Goal: Task Accomplishment & Management: Use online tool/utility

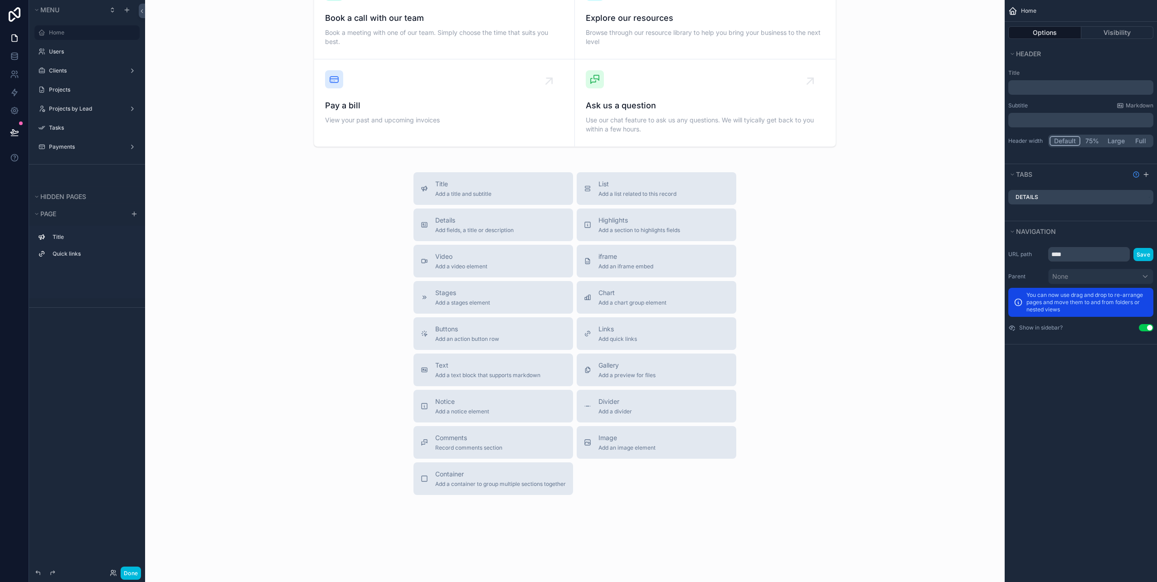
scroll to position [238, 0]
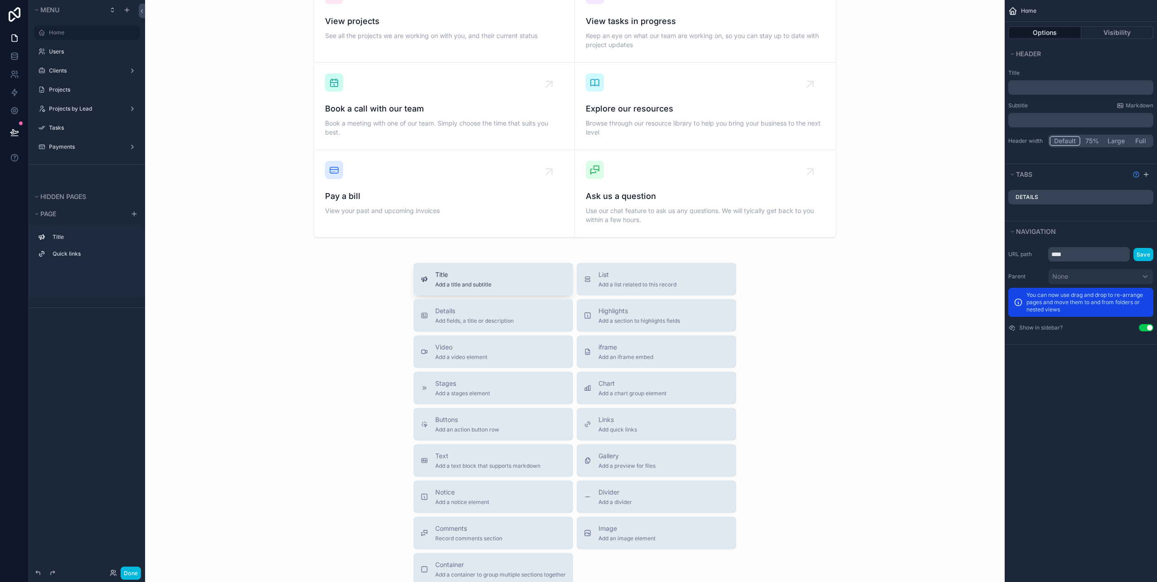
click at [482, 282] on span "Add a title and subtitle" at bounding box center [463, 284] width 56 height 7
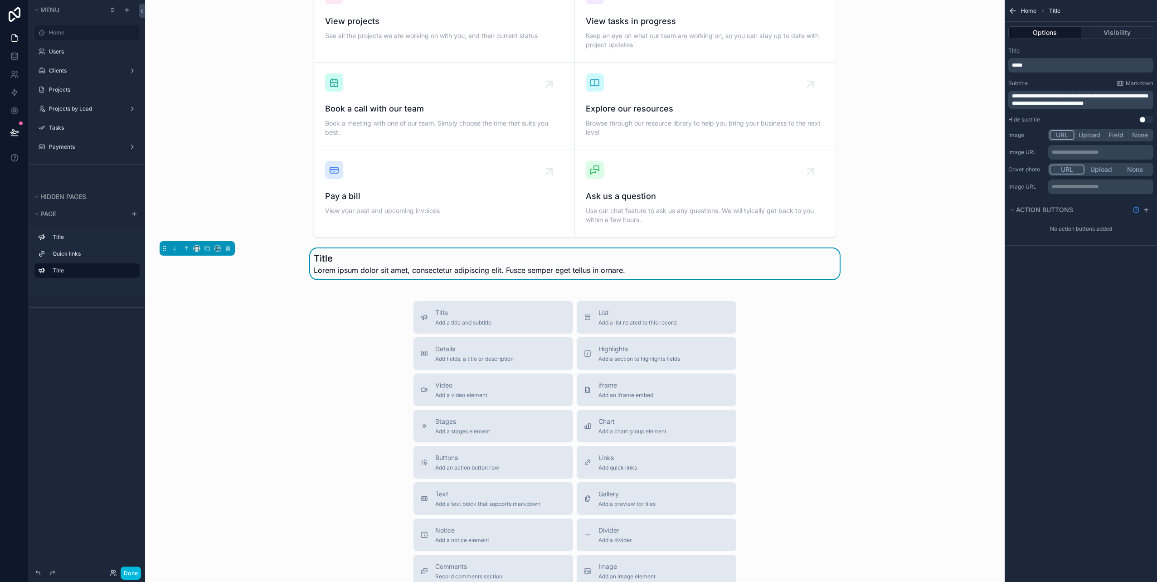
scroll to position [210, 0]
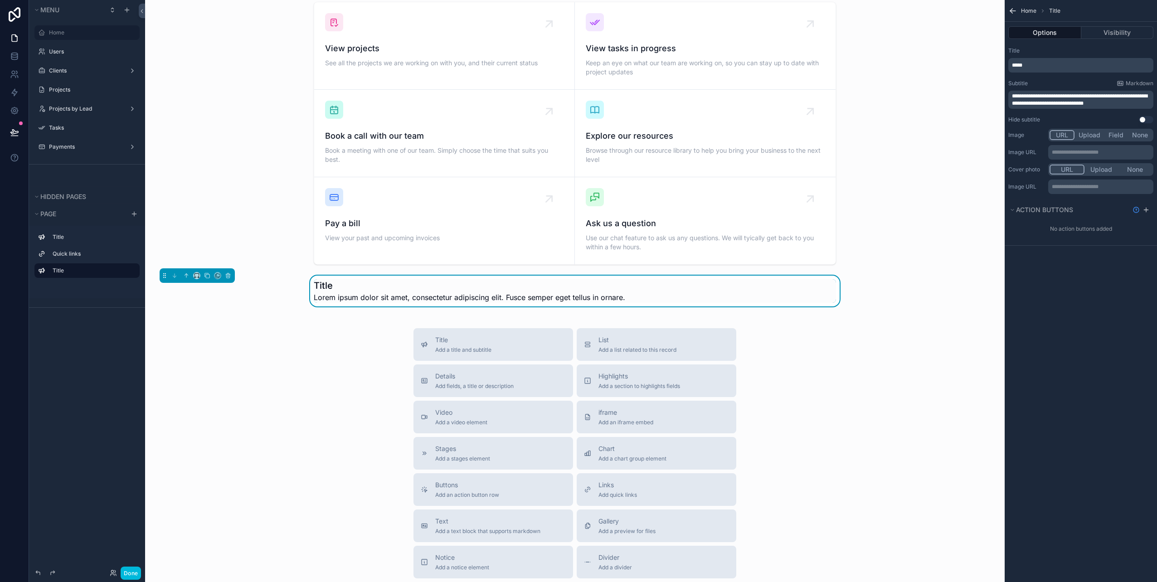
click at [333, 368] on div "Title Add a title and subtitle List Add a list related to this record Details A…" at bounding box center [574, 489] width 845 height 323
click at [679, 342] on div "List Add a list related to this record" at bounding box center [656, 344] width 145 height 18
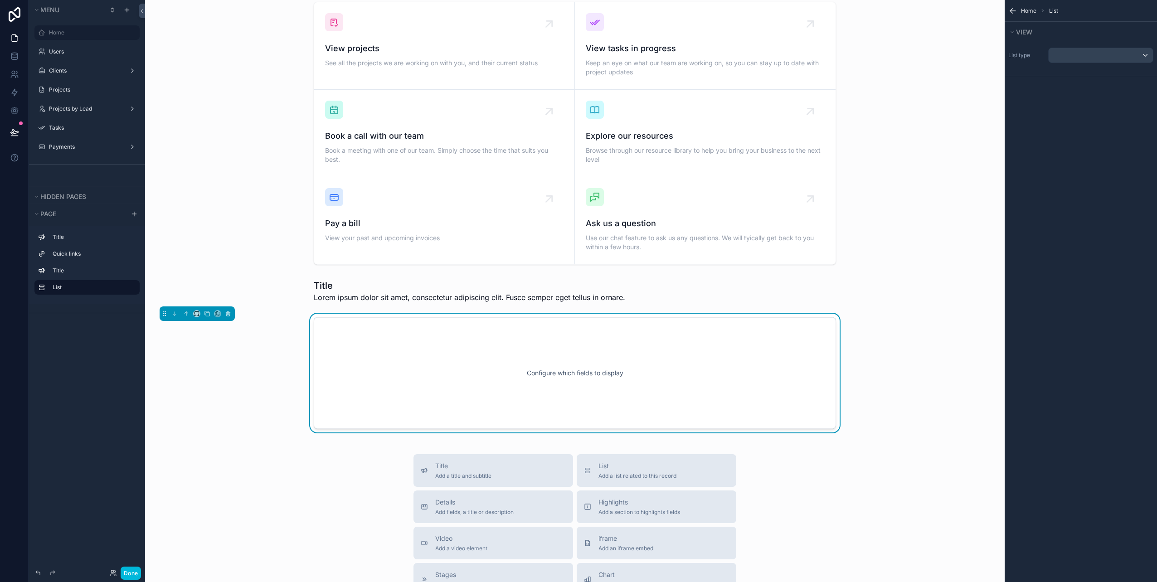
scroll to position [292, 0]
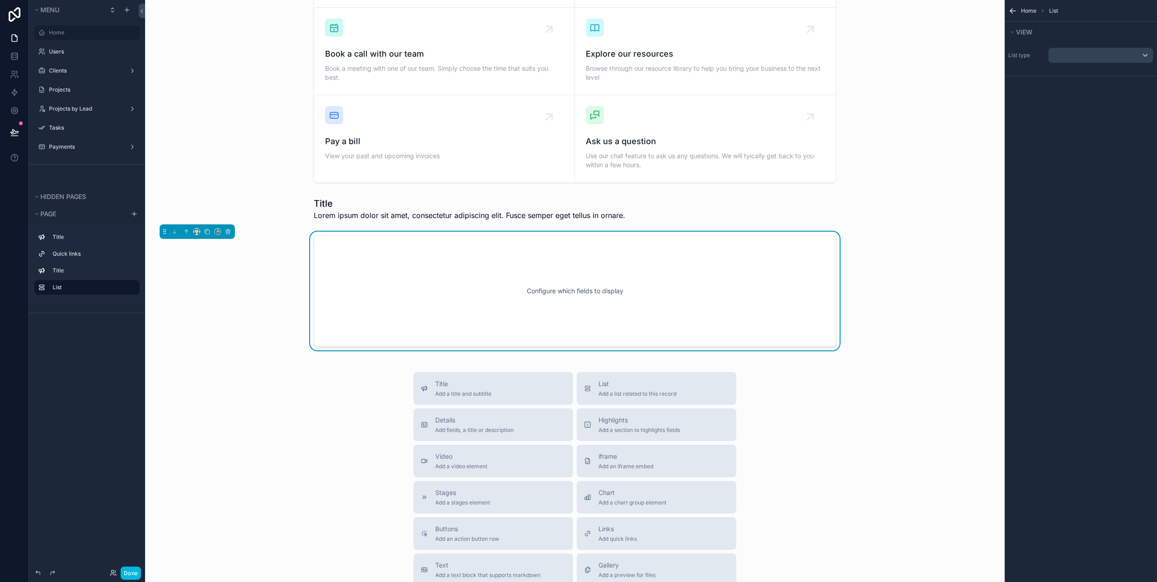
click at [291, 365] on div "Hey Michael 👋 Welcome to our client portal. Here you can find your projects, an…" at bounding box center [575, 238] width 860 height 1060
click at [72, 34] on label "Home" at bounding box center [91, 32] width 85 height 7
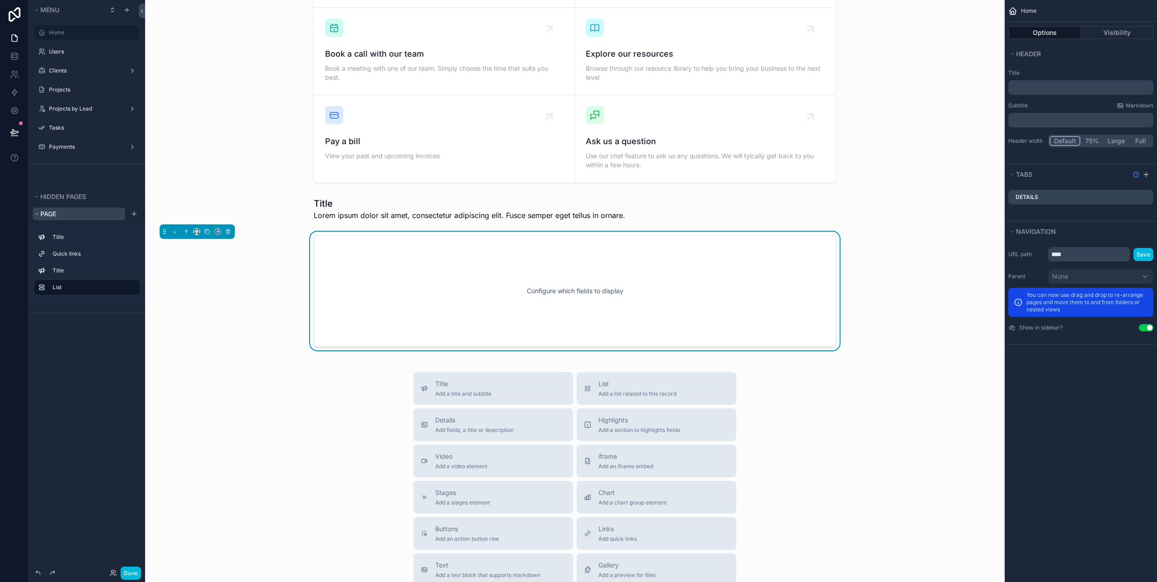
click at [37, 215] on icon "scrollable content" at bounding box center [36, 213] width 5 height 5
click at [51, 235] on div "Title" at bounding box center [86, 237] width 105 height 15
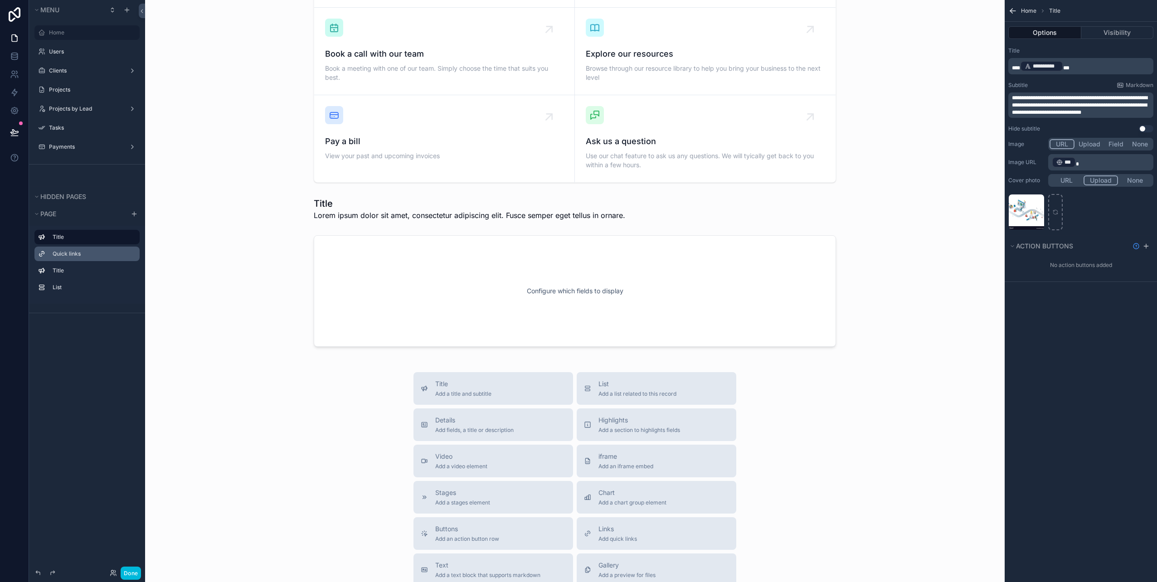
click at [53, 254] on label "Quick links" at bounding box center [93, 253] width 80 height 7
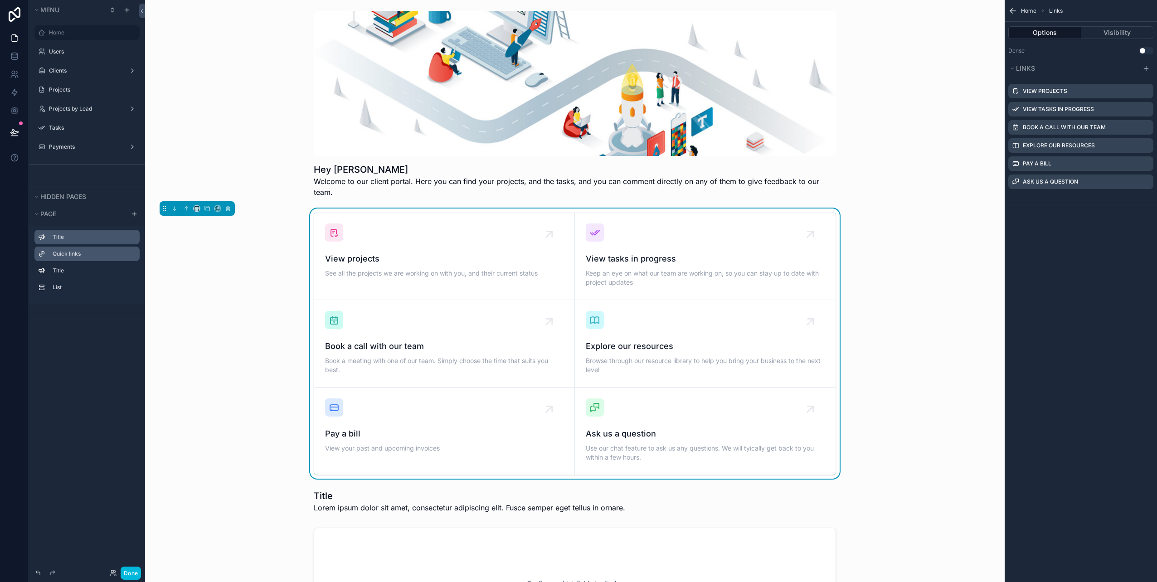
click at [68, 233] on div "Title" at bounding box center [94, 236] width 83 height 7
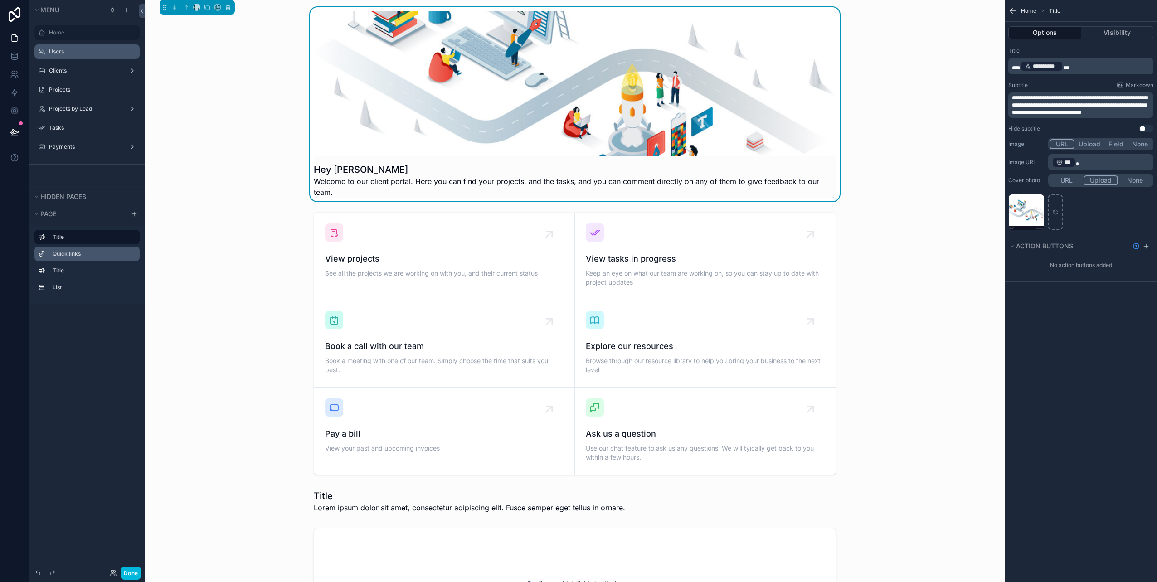
click at [61, 53] on label "Users" at bounding box center [91, 51] width 85 height 7
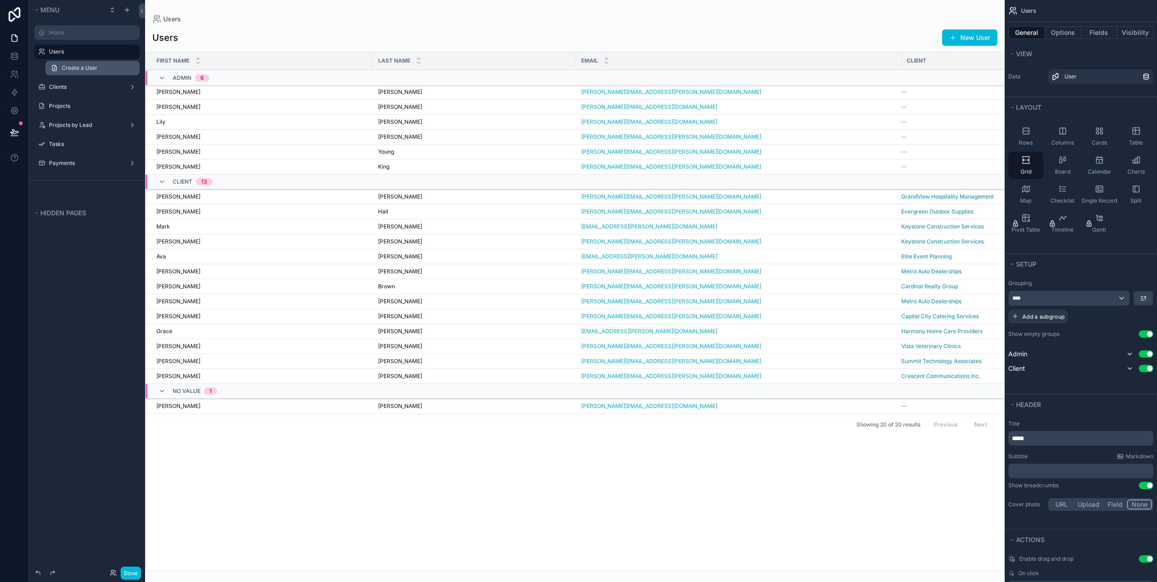
click at [68, 68] on span "Create a User" at bounding box center [80, 67] width 36 height 7
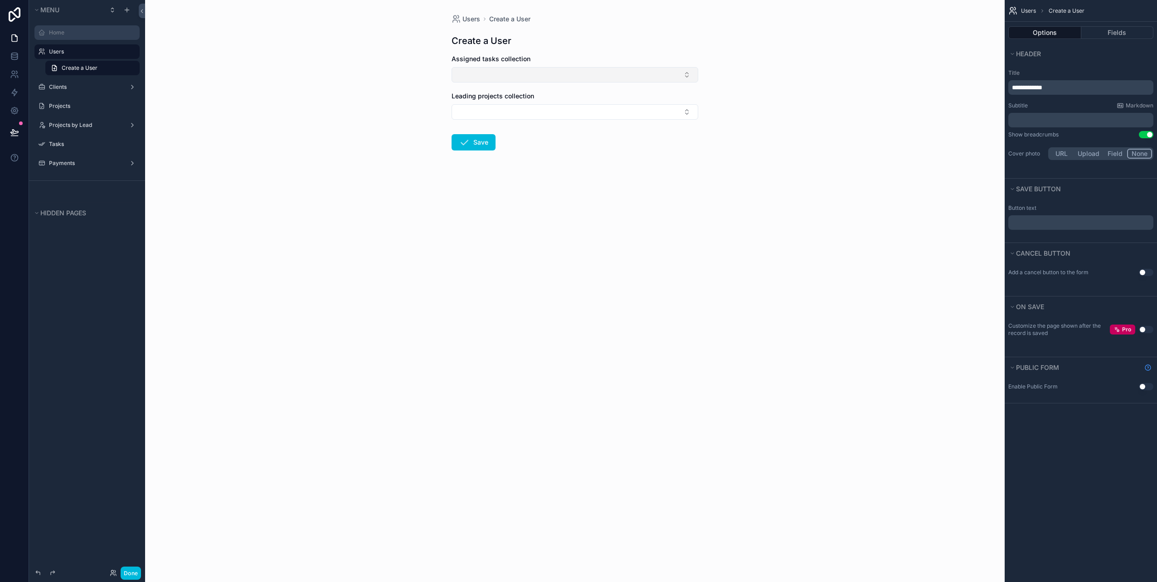
click at [688, 76] on button "Select Button" at bounding box center [575, 74] width 247 height 15
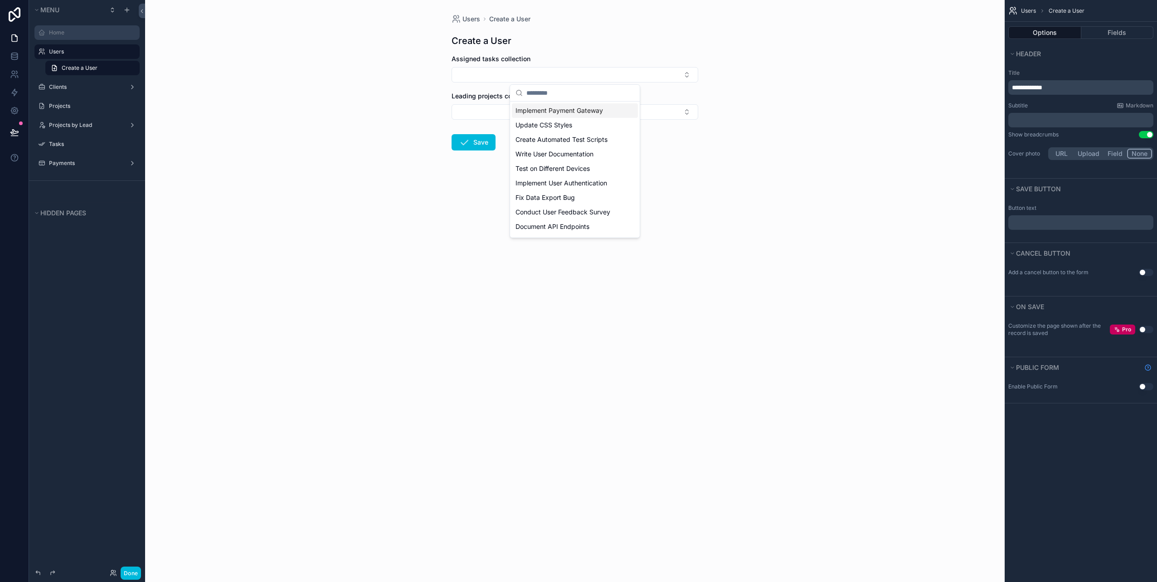
click at [384, 99] on div "Users Create a User Create a User Assigned tasks collection Leading projects co…" at bounding box center [575, 291] width 860 height 582
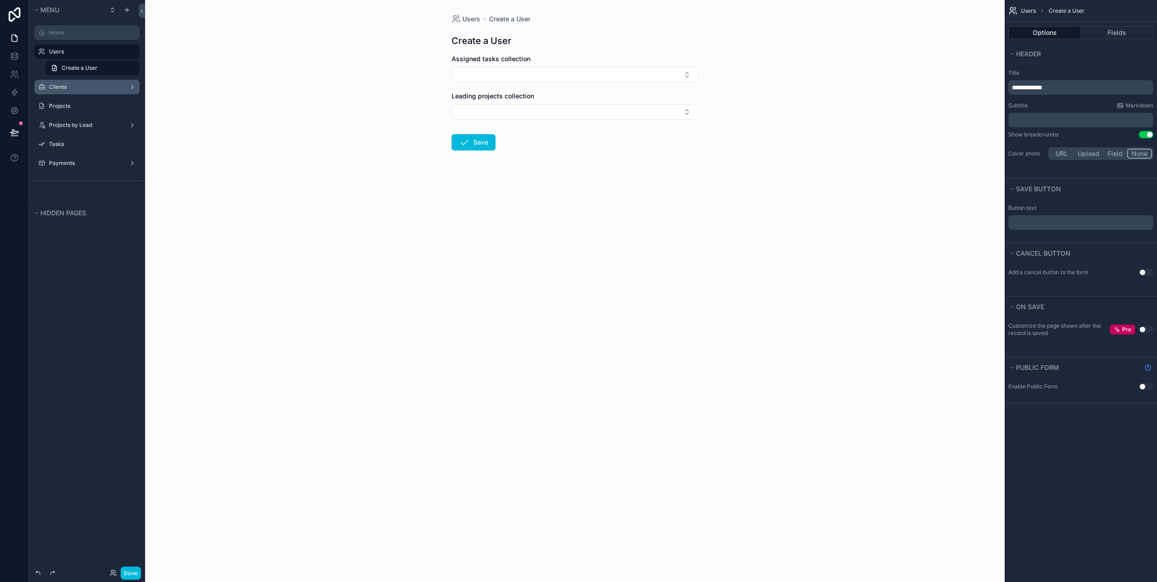
click at [94, 86] on label "Clients" at bounding box center [85, 86] width 73 height 7
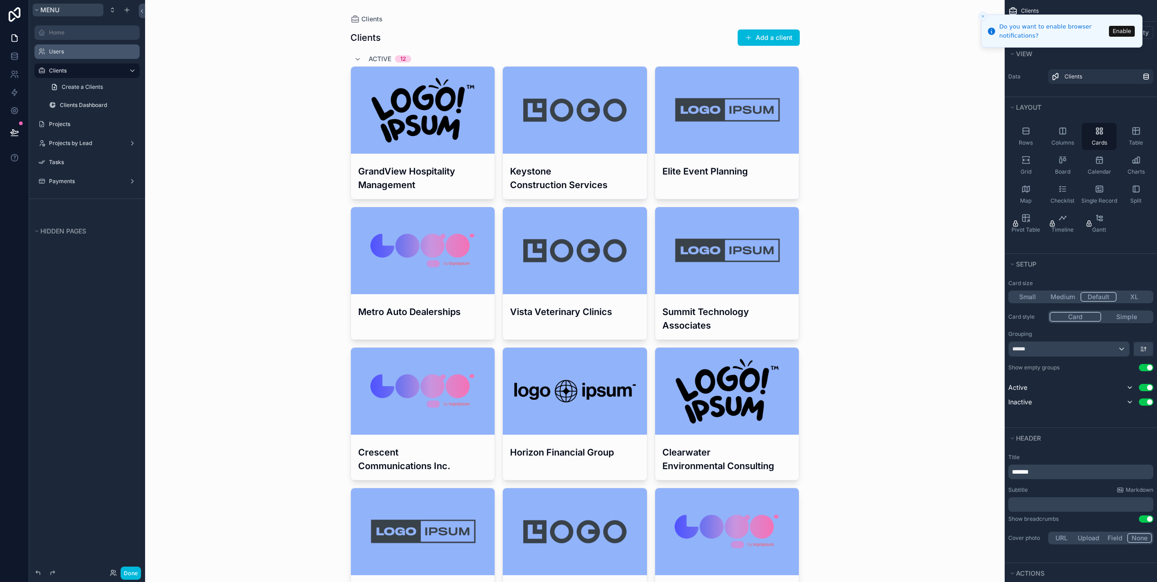
click at [38, 12] on icon "scrollable content" at bounding box center [36, 9] width 5 height 5
click at [36, 53] on icon "scrollable content" at bounding box center [36, 52] width 5 height 5
click at [40, 10] on button "Menu" at bounding box center [68, 10] width 71 height 13
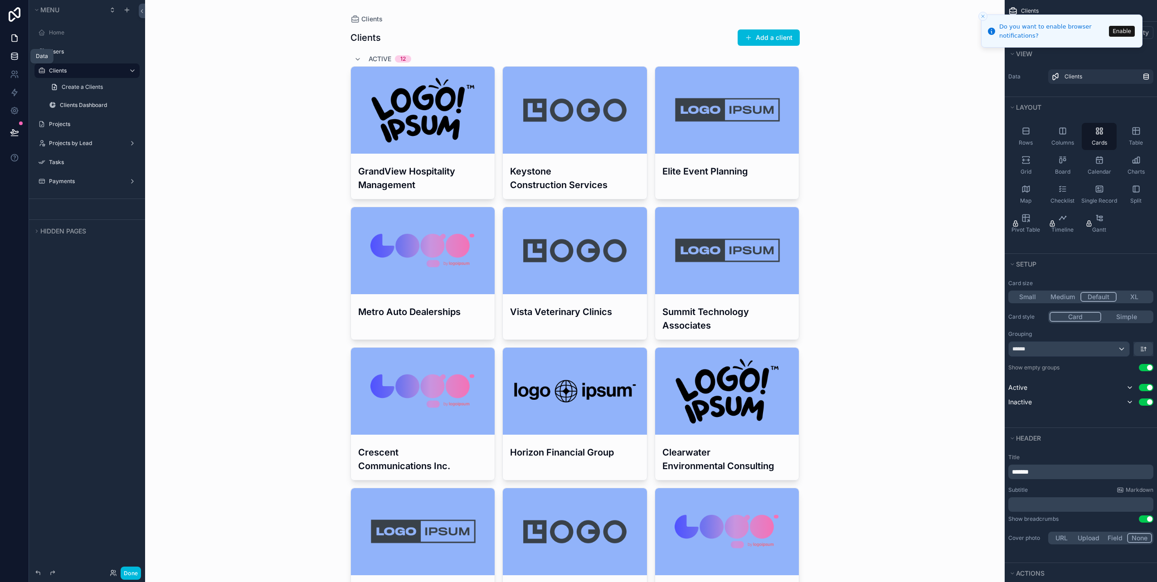
click at [14, 54] on icon at bounding box center [14, 56] width 9 height 9
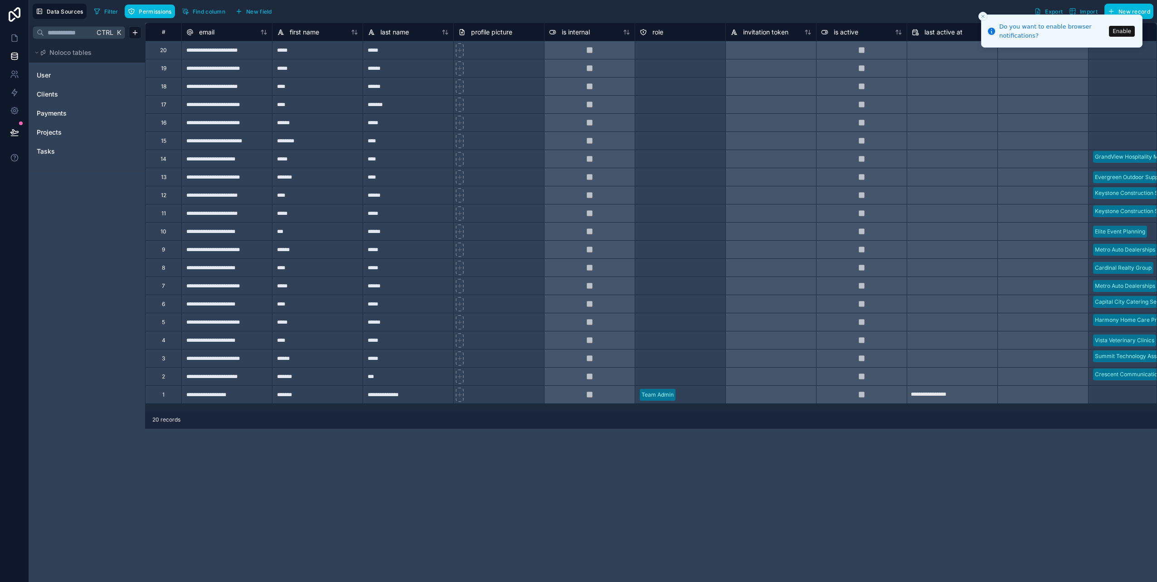
click at [1126, 30] on button "Enable" at bounding box center [1122, 31] width 26 height 11
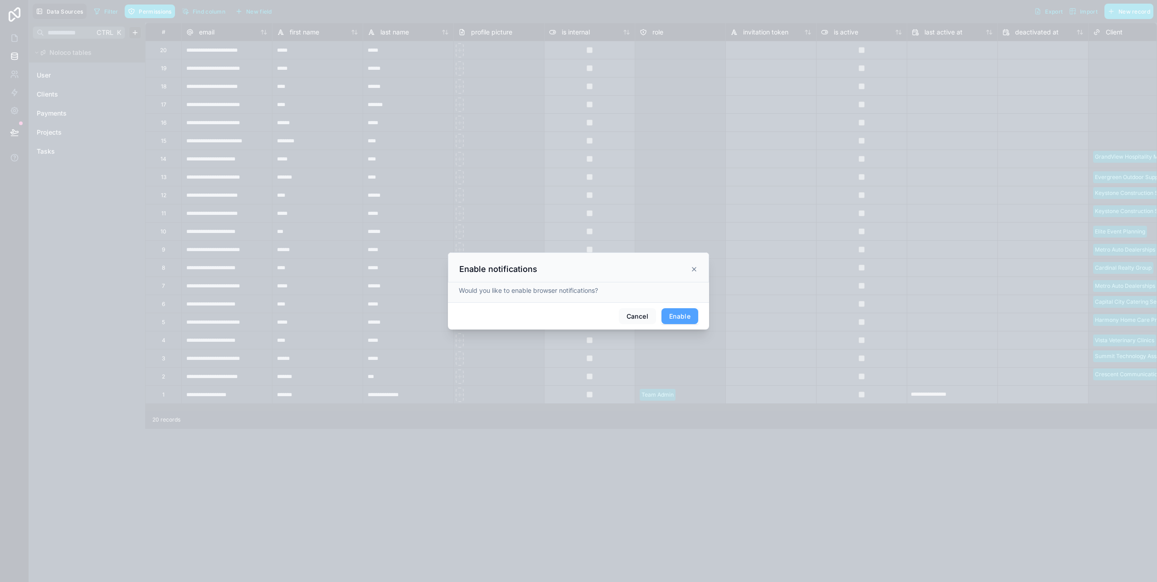
click at [674, 319] on button "Enable" at bounding box center [679, 316] width 37 height 16
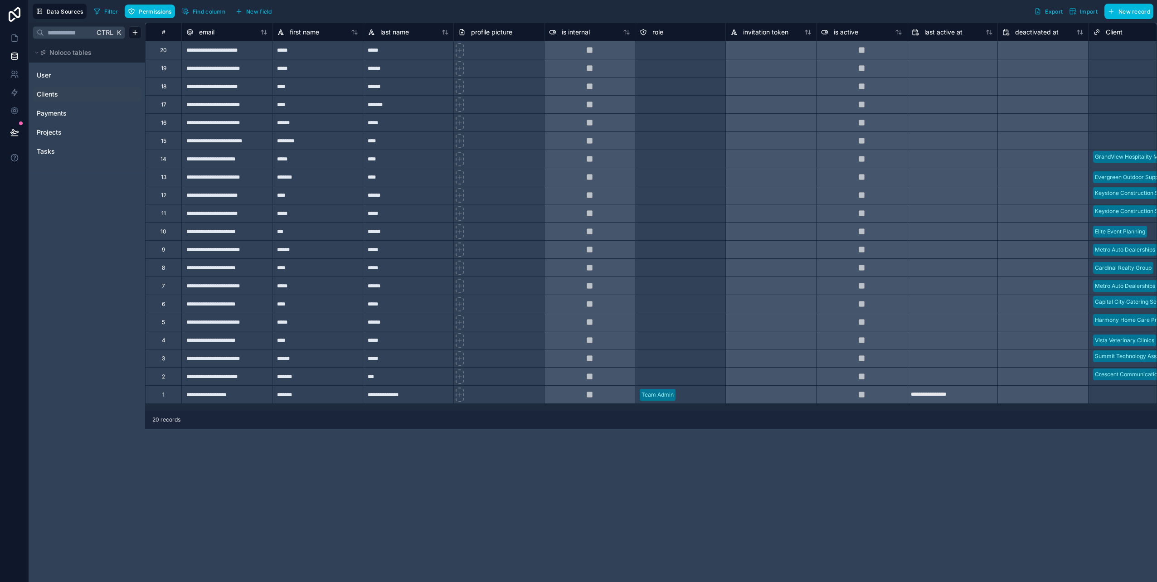
click at [47, 100] on div "Clients" at bounding box center [87, 94] width 109 height 15
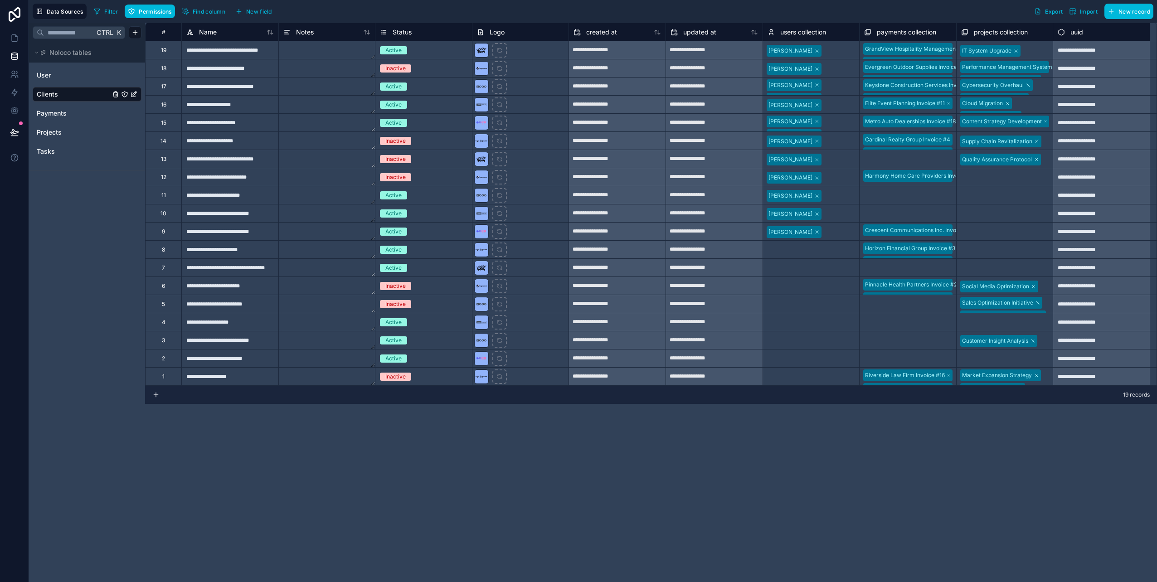
click at [225, 34] on div "Name" at bounding box center [229, 32] width 87 height 11
click at [225, 30] on div "Name" at bounding box center [229, 32] width 87 height 11
click at [70, 188] on div "Ctrl K Noloco tables User Clients Payments Projects Tasks" at bounding box center [87, 302] width 116 height 559
click at [126, 95] on icon "Clients" at bounding box center [124, 94] width 7 height 7
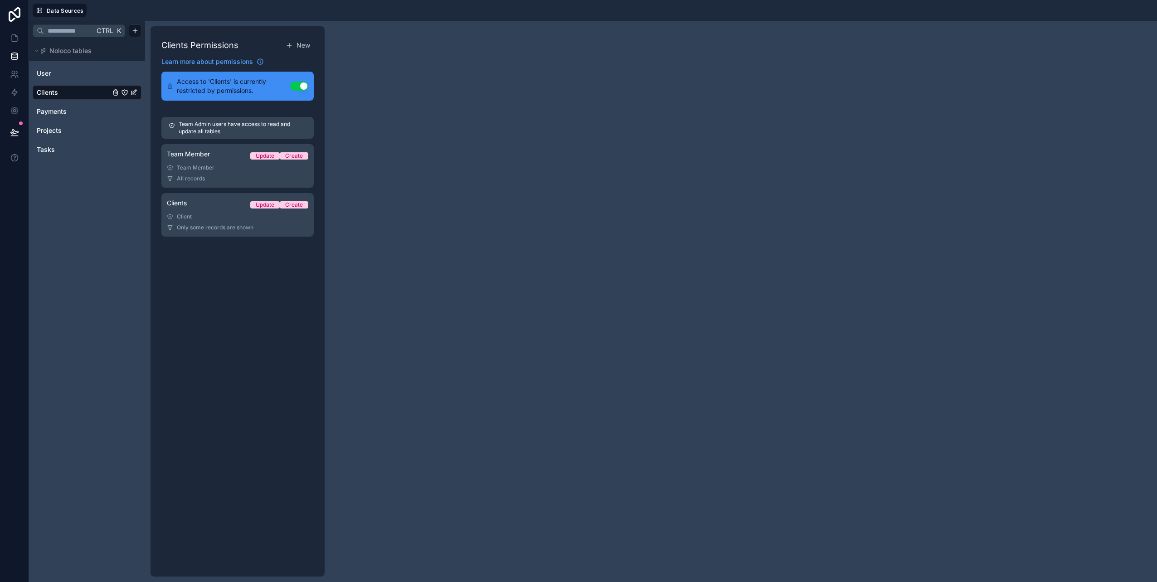
click at [76, 274] on div "Ctrl K Noloco tables User Clients Payments Projects Tasks" at bounding box center [87, 301] width 116 height 561
click at [66, 94] on link "Clients" at bounding box center [73, 92] width 73 height 9
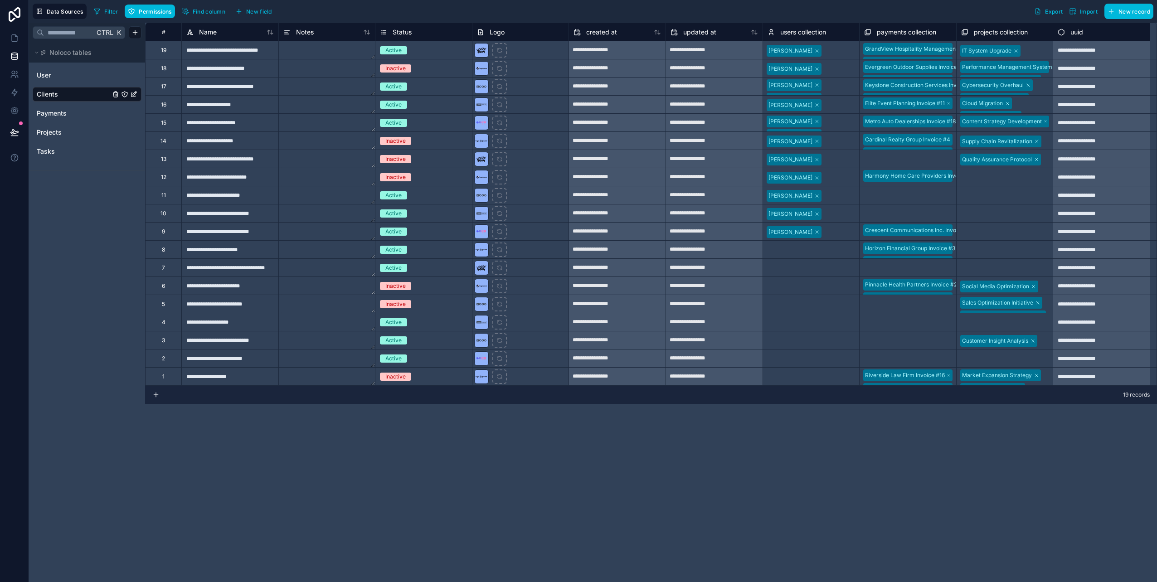
drag, startPoint x: 66, startPoint y: 94, endPoint x: 90, endPoint y: 324, distance: 231.1
click at [90, 324] on div "Ctrl K Noloco tables User Clients Payments Projects Tasks" at bounding box center [87, 302] width 116 height 559
click at [287, 35] on icon at bounding box center [286, 32] width 7 height 11
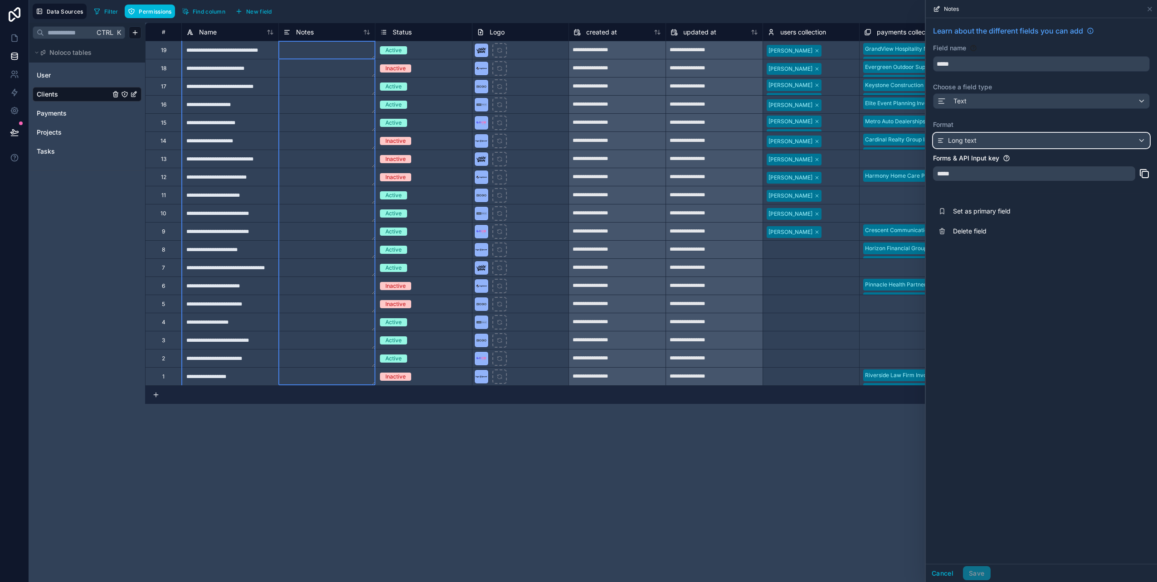
drag, startPoint x: 976, startPoint y: 130, endPoint x: 933, endPoint y: 149, distance: 46.9
drag, startPoint x: 933, startPoint y: 149, endPoint x: 990, endPoint y: 112, distance: 68.0
click at [990, 112] on div "Learn about the different fields you can add Field name ***** Choose a field ty…" at bounding box center [1041, 133] width 231 height 230
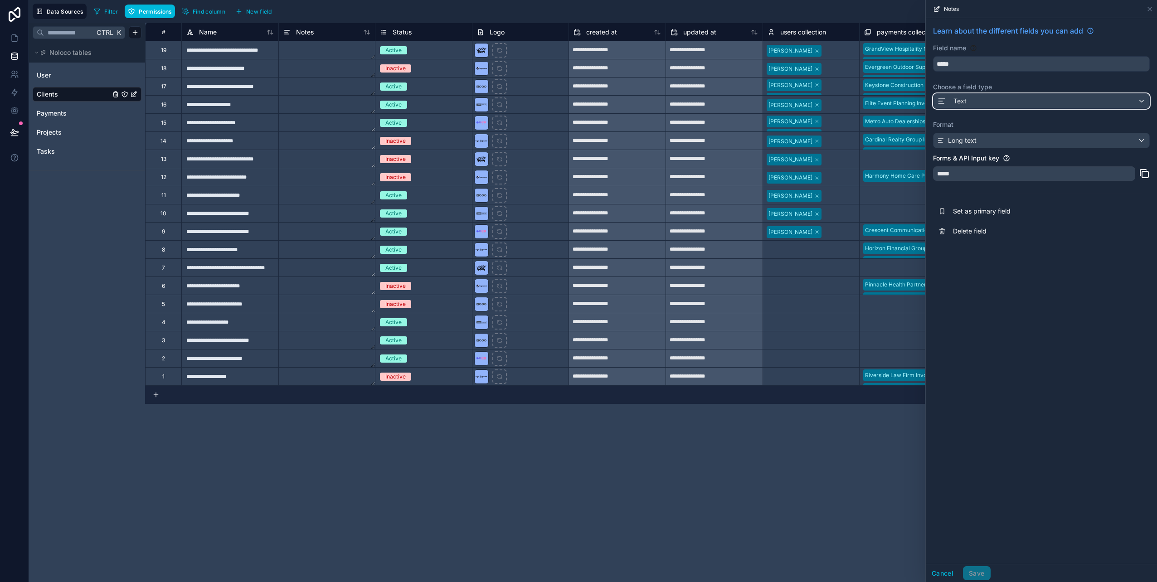
click at [989, 99] on div "Text" at bounding box center [1041, 101] width 216 height 15
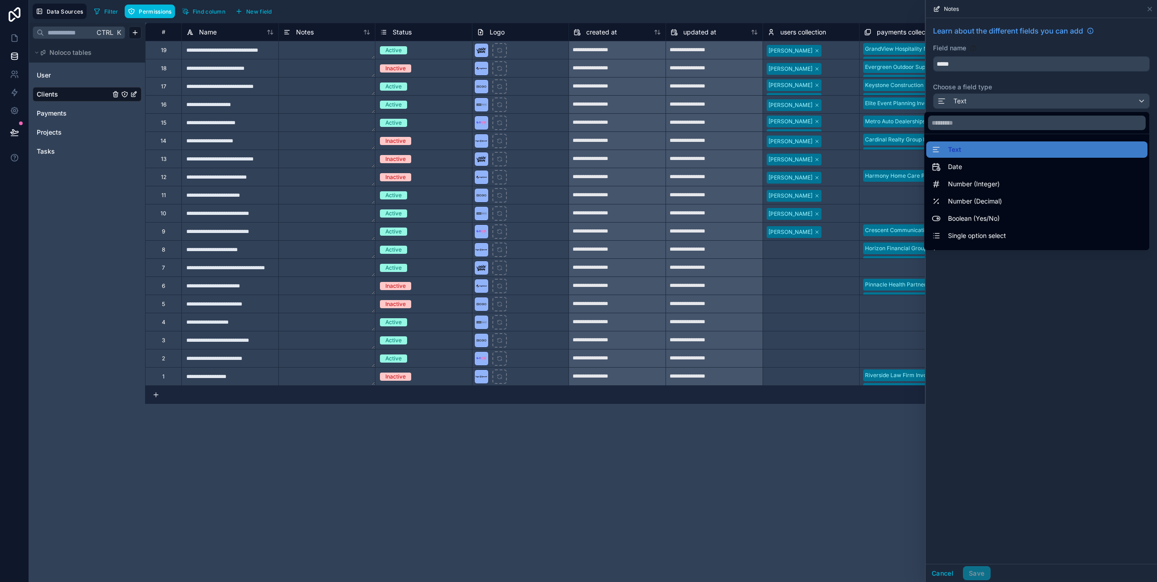
click at [980, 395] on div at bounding box center [1041, 291] width 231 height 582
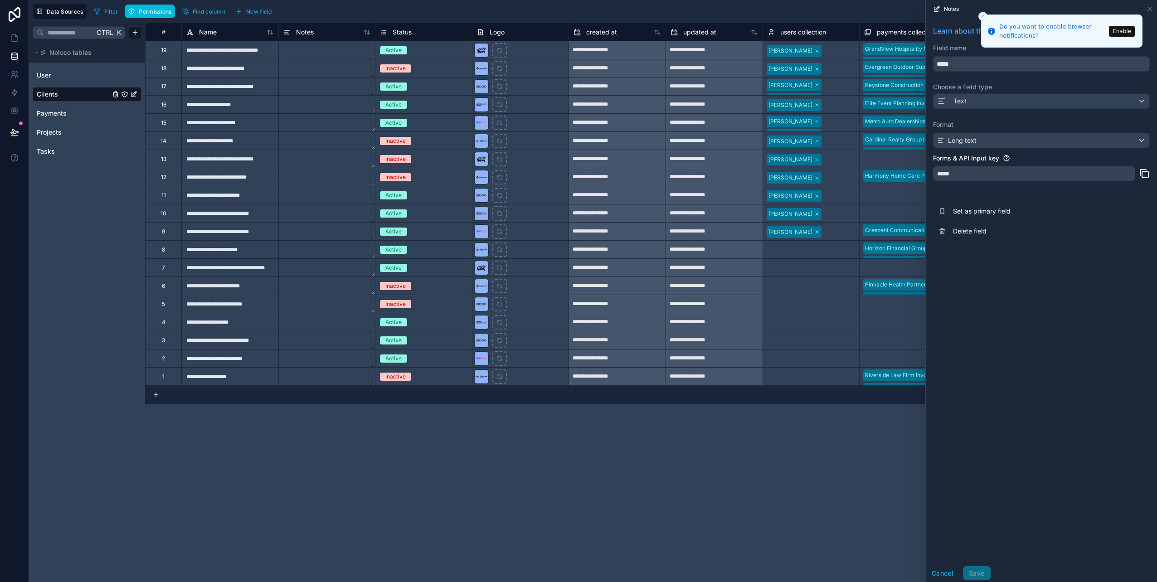
click at [727, 493] on div "**********" at bounding box center [651, 302] width 1012 height 559
click at [986, 15] on button "Close toast" at bounding box center [982, 16] width 9 height 9
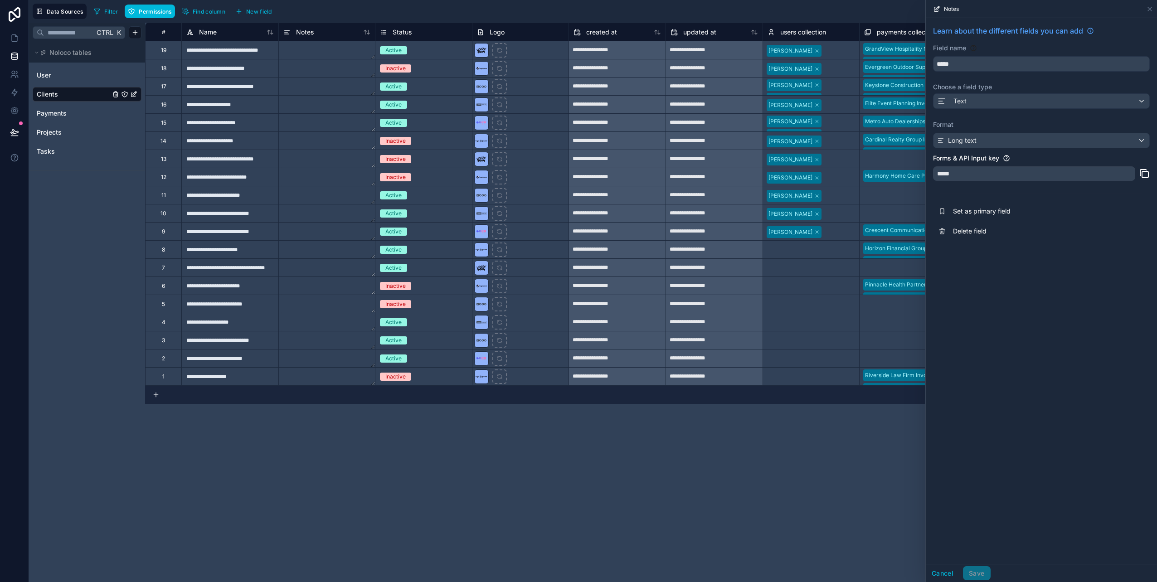
click at [397, 34] on span "Status" at bounding box center [402, 32] width 19 height 9
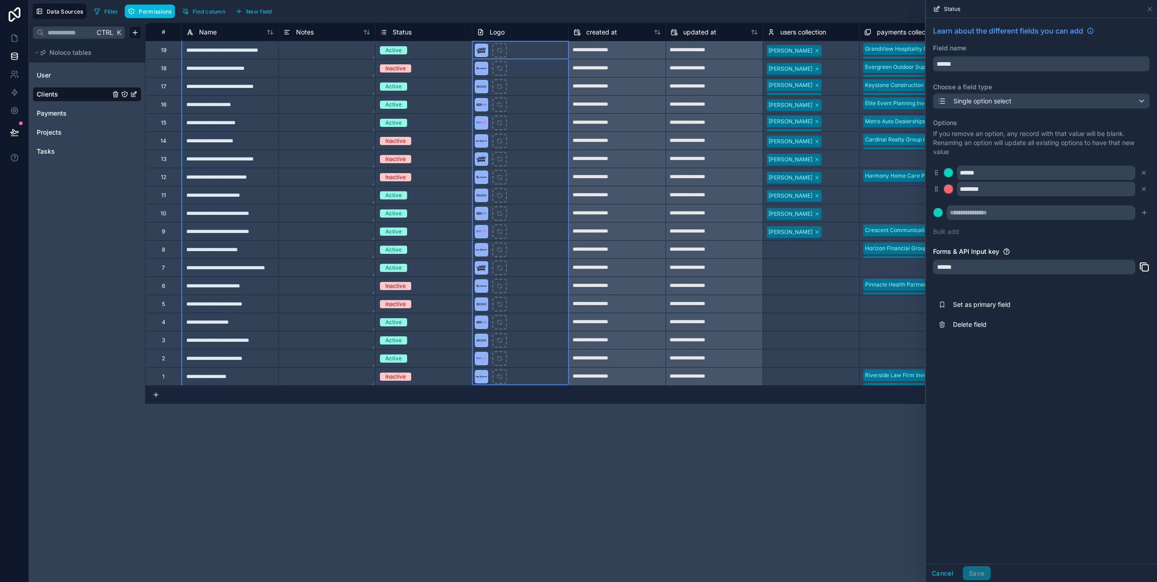
click at [532, 33] on div "Logo" at bounding box center [520, 32] width 87 height 11
click at [479, 33] on icon at bounding box center [480, 32] width 7 height 11
